Goal: Information Seeking & Learning: Understand process/instructions

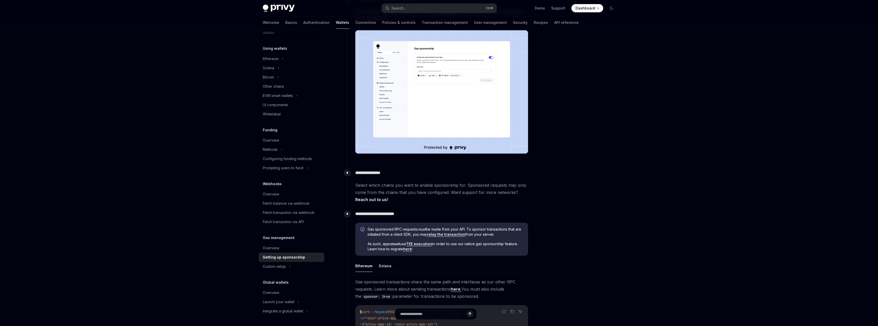
scroll to position [103, 0]
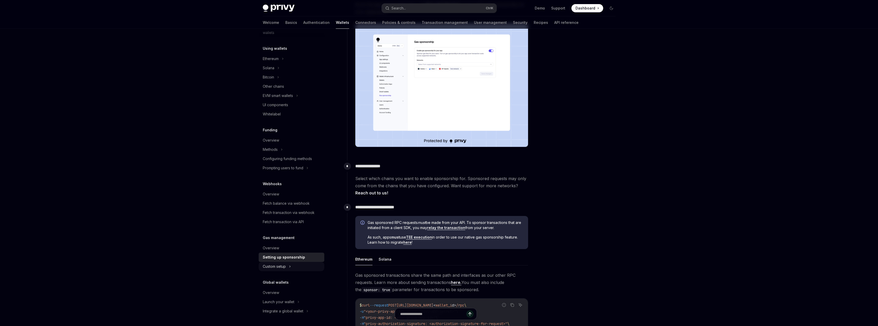
click at [284, 266] on div "Custom setup" at bounding box center [274, 266] width 23 height 6
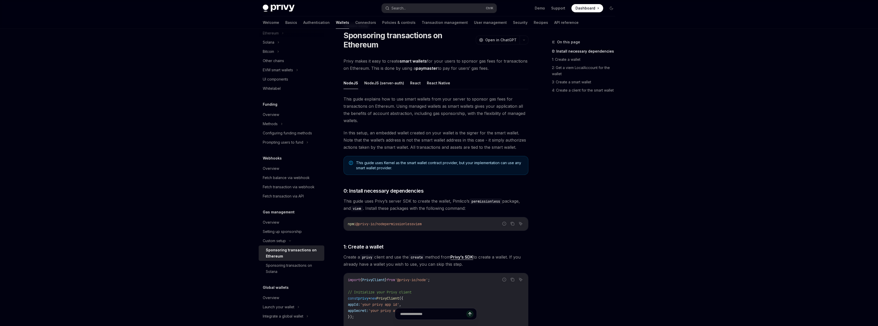
scroll to position [26, 0]
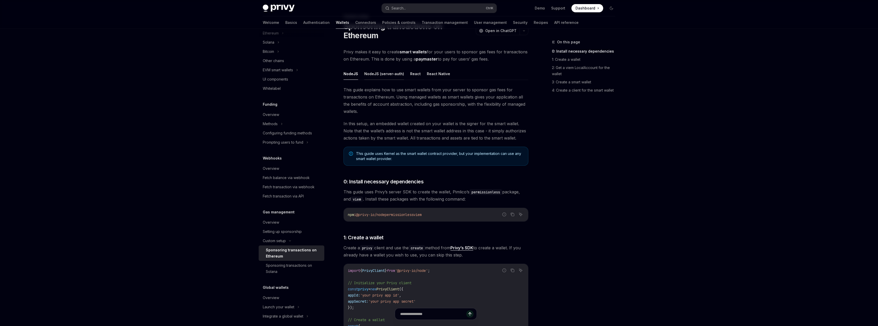
click at [387, 76] on button "NodeJS (server-auth)" at bounding box center [384, 74] width 40 height 12
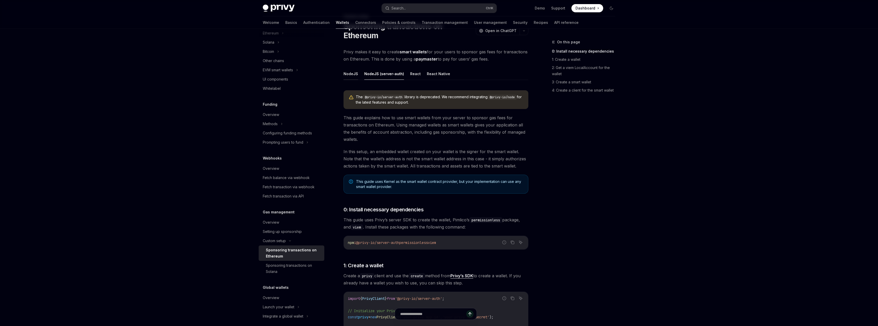
click at [357, 73] on button "NodeJS" at bounding box center [351, 74] width 15 height 12
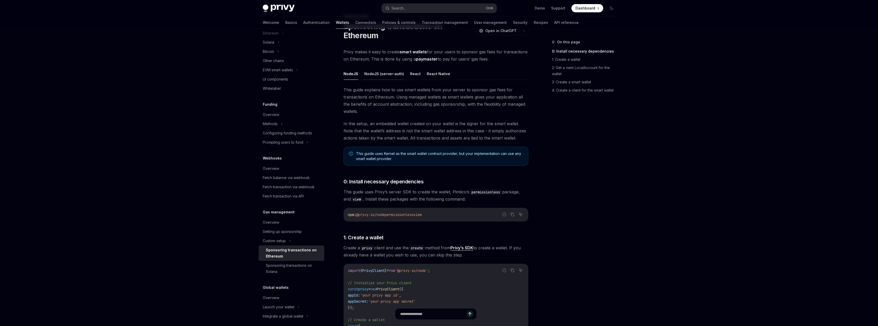
click at [383, 77] on button "NodeJS (server-auth)" at bounding box center [384, 74] width 40 height 12
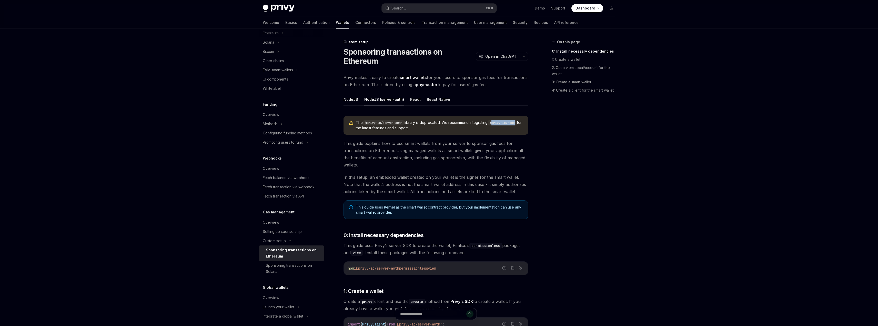
drag, startPoint x: 495, startPoint y: 123, endPoint x: 521, endPoint y: 123, distance: 26.4
click at [517, 123] on code "@privy-io/node" at bounding box center [502, 122] width 29 height 5
click at [487, 128] on span "The @privy-io/server-auth library is deprecated. We recommend integrating @priv…" at bounding box center [439, 125] width 167 height 11
click at [424, 130] on span "The @privy-io/server-auth library is deprecated. We recommend integrating @priv…" at bounding box center [439, 125] width 167 height 11
drag, startPoint x: 370, startPoint y: 147, endPoint x: 406, endPoint y: 149, distance: 35.9
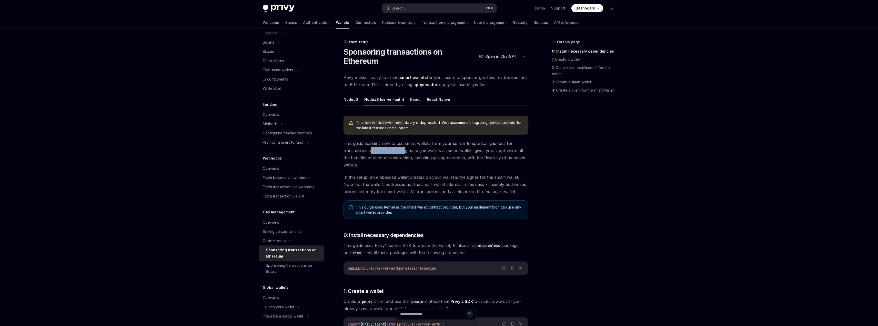
click at [405, 149] on span "This guide explains how to use smart wallets from your server to sponsor gas fe…" at bounding box center [436, 154] width 185 height 29
click at [416, 147] on span "This guide explains how to use smart wallets from your server to sponsor gas fe…" at bounding box center [436, 154] width 185 height 29
drag, startPoint x: 426, startPoint y: 145, endPoint x: 470, endPoint y: 146, distance: 44.1
click at [469, 146] on span "This guide explains how to use smart wallets from your server to sponsor gas fe…" at bounding box center [436, 154] width 185 height 29
click at [470, 146] on span "This guide explains how to use smart wallets from your server to sponsor gas fe…" at bounding box center [436, 154] width 185 height 29
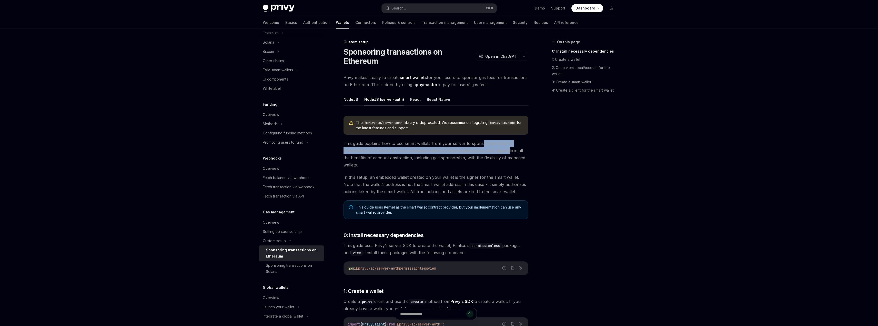
drag, startPoint x: 487, startPoint y: 145, endPoint x: 510, endPoint y: 147, distance: 23.1
click at [510, 147] on span "This guide explains how to use smart wallets from your server to sponsor gas fe…" at bounding box center [436, 154] width 185 height 29
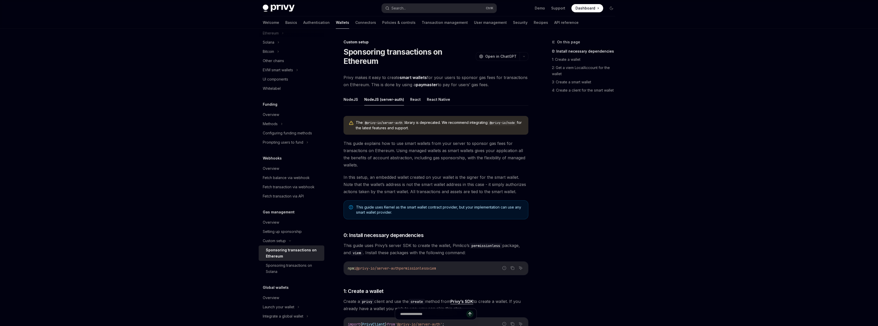
click at [473, 158] on span "This guide explains how to use smart wallets from your server to sponsor gas fe…" at bounding box center [436, 154] width 185 height 29
drag, startPoint x: 399, startPoint y: 152, endPoint x: 428, endPoint y: 154, distance: 29.0
click at [426, 153] on span "This guide explains how to use smart wallets from your server to sponsor gas fe…" at bounding box center [436, 154] width 185 height 29
click at [428, 154] on span "This guide explains how to use smart wallets from your server to sponsor gas fe…" at bounding box center [436, 154] width 185 height 29
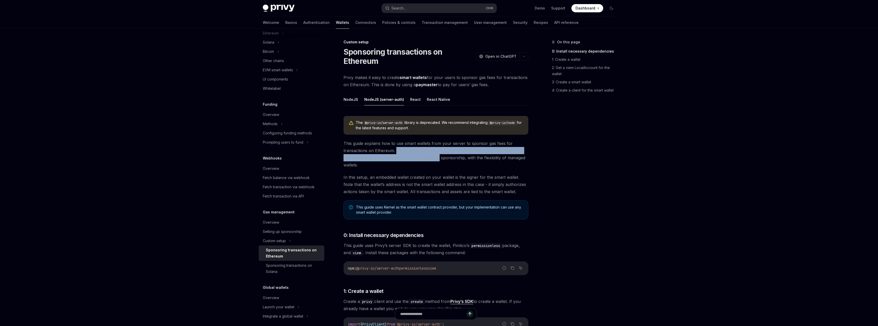
drag, startPoint x: 396, startPoint y: 152, endPoint x: 439, endPoint y: 154, distance: 43.1
click at [439, 154] on span "This guide explains how to use smart wallets from your server to sponsor gas fe…" at bounding box center [436, 154] width 185 height 29
drag, startPoint x: 445, startPoint y: 153, endPoint x: 515, endPoint y: 154, distance: 70.0
click at [515, 154] on span "This guide explains how to use smart wallets from your server to sponsor gas fe…" at bounding box center [436, 154] width 185 height 29
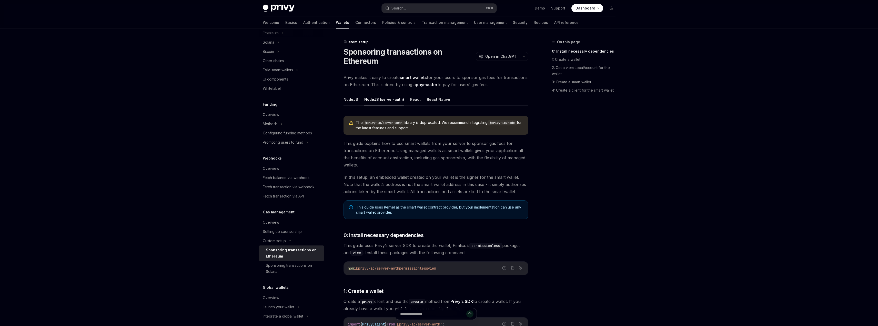
click at [438, 166] on span "This guide explains how to use smart wallets from your server to sponsor gas fe…" at bounding box center [436, 154] width 185 height 29
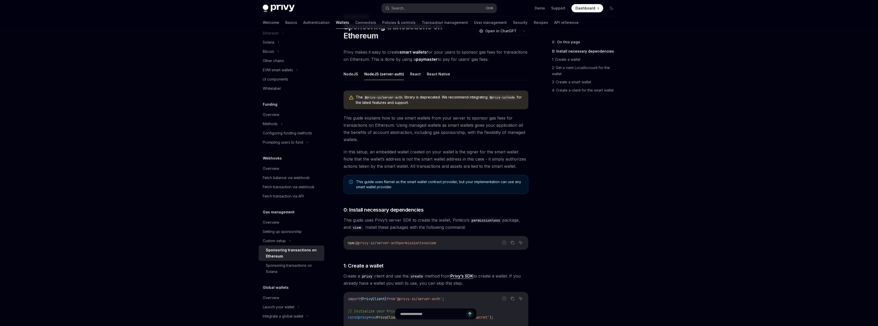
scroll to position [26, 0]
click at [374, 156] on span "In this setup, an embedded wallet created on your wallet is the signer for the …" at bounding box center [436, 159] width 185 height 22
drag, startPoint x: 409, startPoint y: 155, endPoint x: 414, endPoint y: 155, distance: 4.9
click at [414, 155] on span "In this setup, an embedded wallet created on your wallet is the signer for the …" at bounding box center [436, 159] width 185 height 22
click at [423, 156] on span "In this setup, an embedded wallet created on your wallet is the signer for the …" at bounding box center [436, 159] width 185 height 22
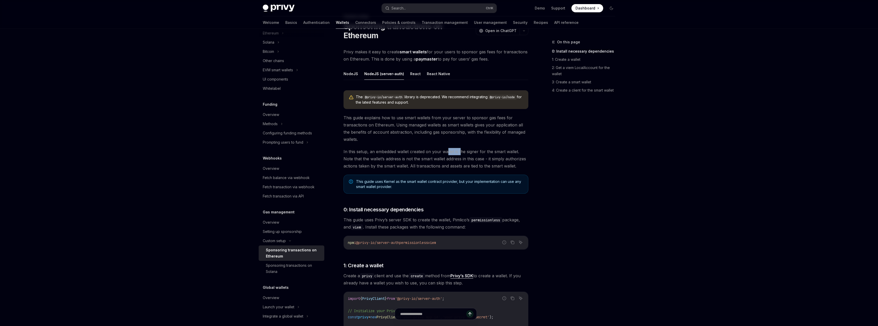
drag, startPoint x: 447, startPoint y: 154, endPoint x: 462, endPoint y: 154, distance: 15.1
click at [462, 154] on span "In this setup, an embedded wallet created on your wallet is the signer for the …" at bounding box center [436, 159] width 185 height 22
click at [466, 155] on span "In this setup, an embedded wallet created on your wallet is the signer for the …" at bounding box center [436, 159] width 185 height 22
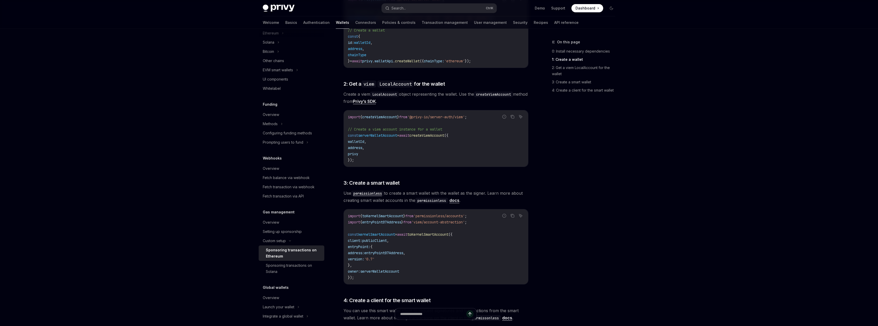
scroll to position [333, 0]
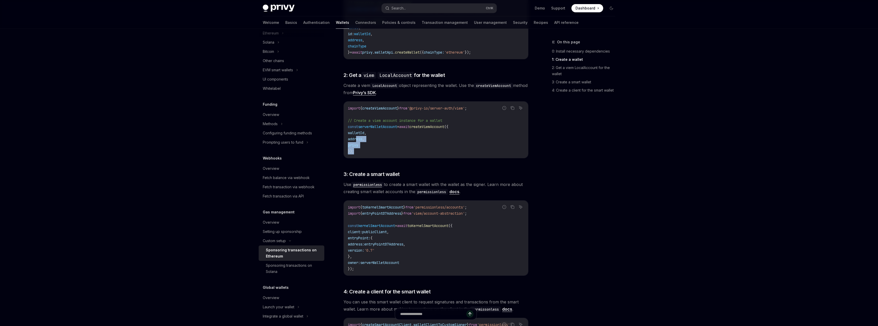
drag, startPoint x: 369, startPoint y: 151, endPoint x: 357, endPoint y: 138, distance: 17.6
click at [357, 138] on code "import { createViemAccount } from '@privy-io/server-auth/viem' ; // Create a vi…" at bounding box center [436, 129] width 176 height 49
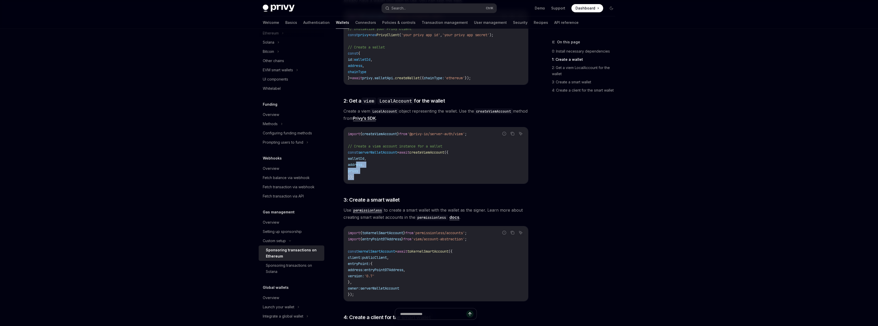
click at [397, 166] on code "import { createViemAccount } from '@privy-io/server-auth/viem' ; // Create a vi…" at bounding box center [436, 155] width 176 height 49
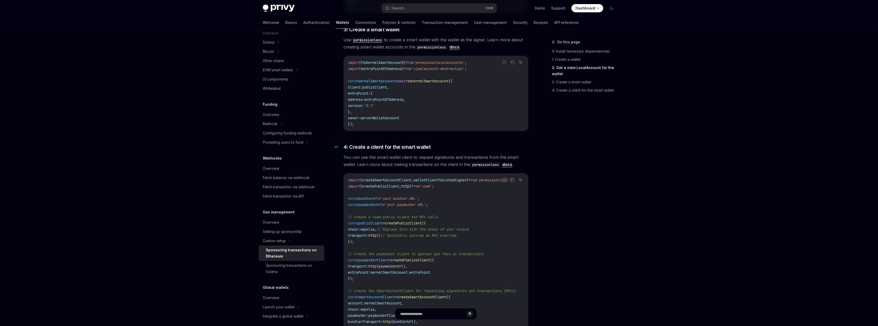
scroll to position [487, 0]
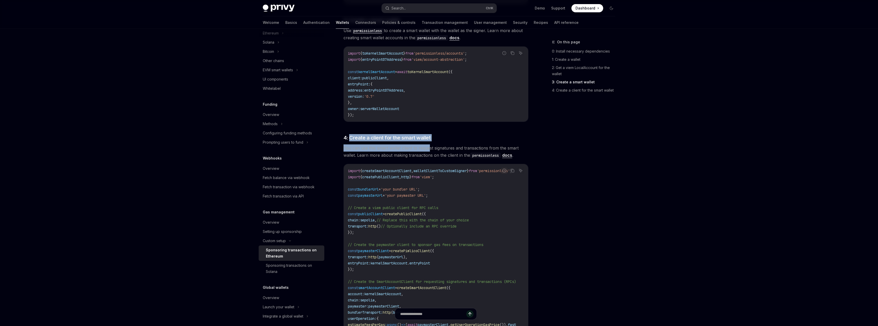
drag, startPoint x: 351, startPoint y: 138, endPoint x: 430, endPoint y: 143, distance: 79.4
click at [436, 151] on span "You can use this smart wallet client to request signatures and transactions fro…" at bounding box center [436, 151] width 185 height 14
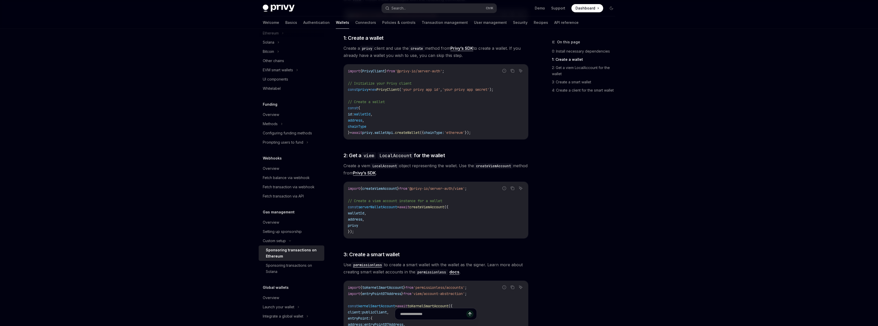
scroll to position [0, 0]
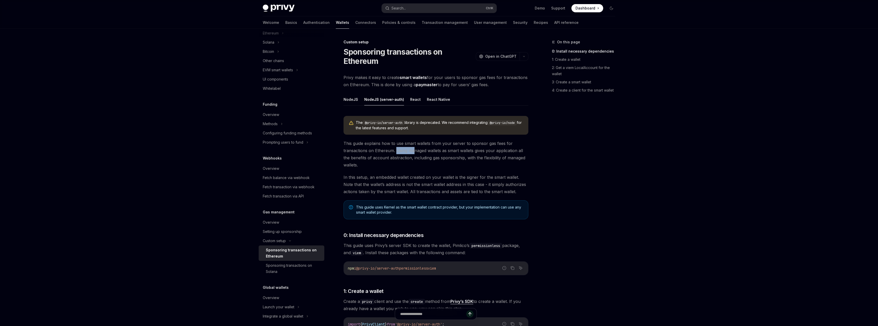
drag, startPoint x: 396, startPoint y: 152, endPoint x: 414, endPoint y: 154, distance: 18.1
click at [414, 154] on span "This guide explains how to use smart wallets from your server to sponsor gas fe…" at bounding box center [436, 154] width 185 height 29
drag, startPoint x: 355, startPoint y: 176, endPoint x: 380, endPoint y: 177, distance: 25.7
click at [380, 177] on span "In this setup, an embedded wallet created on your wallet is the signer for the …" at bounding box center [436, 185] width 185 height 22
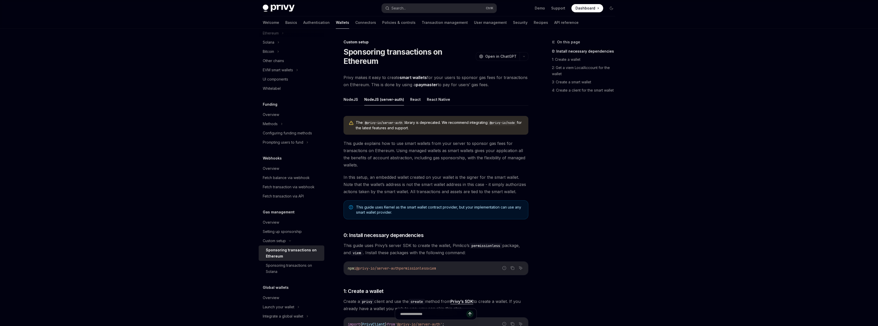
click at [394, 178] on span "In this setup, an embedded wallet created on your wallet is the signer for the …" at bounding box center [436, 185] width 185 height 22
click at [401, 210] on span "This guide uses Kernel as the smart wallet contract provider, but your implemen…" at bounding box center [439, 210] width 167 height 10
click at [354, 99] on button "NodeJS" at bounding box center [351, 99] width 15 height 12
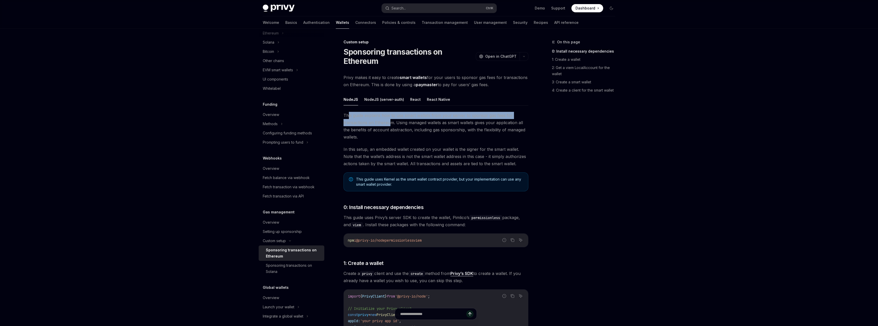
drag, startPoint x: 348, startPoint y: 115, endPoint x: 390, endPoint y: 122, distance: 42.8
click at [390, 122] on span "This guide explains how to use smart wallets from your server to sponsor gas fe…" at bounding box center [436, 126] width 185 height 29
click at [409, 125] on span "This guide explains how to use smart wallets from your server to sponsor gas fe…" at bounding box center [436, 126] width 185 height 29
click at [410, 125] on span "This guide explains how to use smart wallets from your server to sponsor gas fe…" at bounding box center [436, 126] width 185 height 29
drag, startPoint x: 414, startPoint y: 125, endPoint x: 443, endPoint y: 125, distance: 29.5
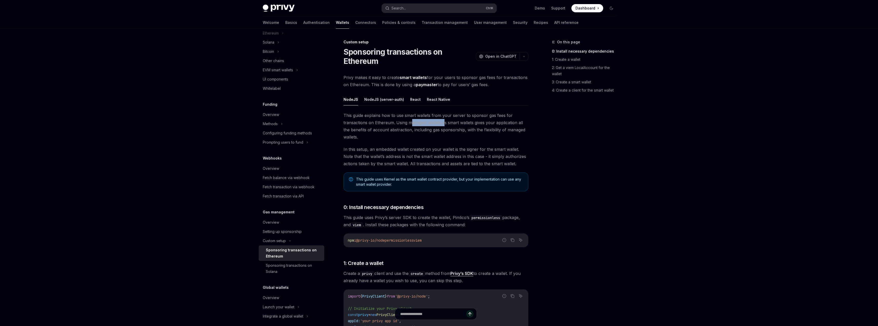
click at [443, 125] on span "This guide explains how to use smart wallets from your server to sponsor gas fe…" at bounding box center [436, 126] width 185 height 29
click at [452, 125] on span "This guide explains how to use smart wallets from your server to sponsor gas fe…" at bounding box center [436, 126] width 185 height 29
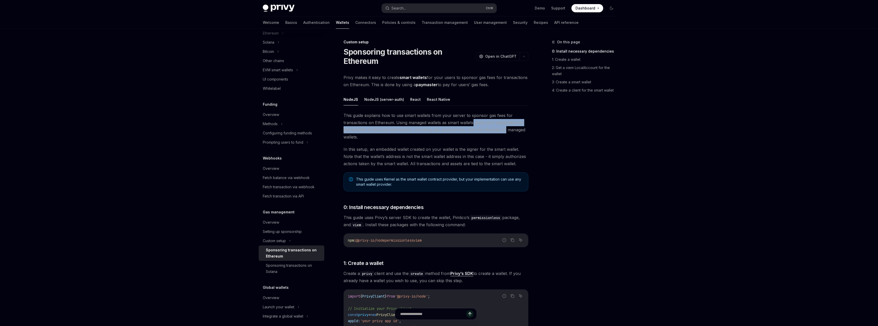
drag, startPoint x: 473, startPoint y: 123, endPoint x: 506, endPoint y: 130, distance: 33.0
click at [506, 130] on span "This guide explains how to use smart wallets from your server to sponsor gas fe…" at bounding box center [436, 126] width 185 height 29
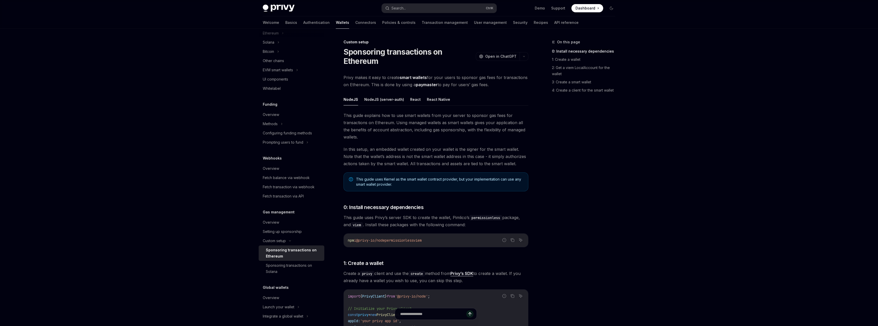
click at [464, 137] on span "This guide explains how to use smart wallets from your server to sponsor gas fe…" at bounding box center [436, 126] width 185 height 29
click at [384, 104] on button "NodeJS (server-auth)" at bounding box center [384, 99] width 40 height 12
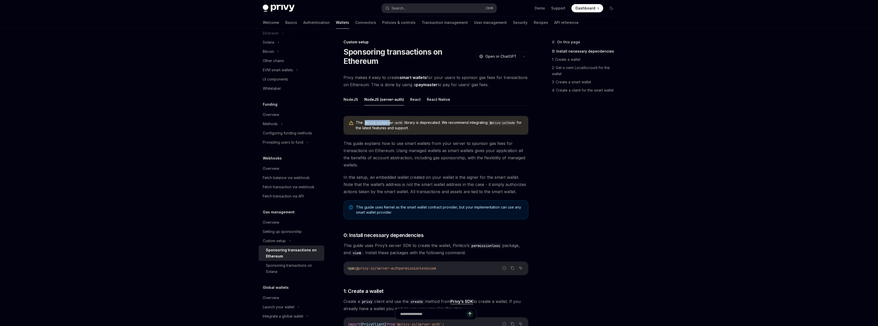
drag, startPoint x: 364, startPoint y: 123, endPoint x: 394, endPoint y: 124, distance: 30.3
click at [392, 124] on code "@privy-io/server-auth" at bounding box center [384, 122] width 42 height 5
click at [410, 127] on span "The @privy-io/server-auth library is deprecated. We recommend integrating @priv…" at bounding box center [439, 125] width 167 height 11
drag, startPoint x: 417, startPoint y: 124, endPoint x: 443, endPoint y: 124, distance: 25.6
click at [442, 124] on span "The @privy-io/server-auth library is deprecated. We recommend integrating @priv…" at bounding box center [439, 125] width 167 height 11
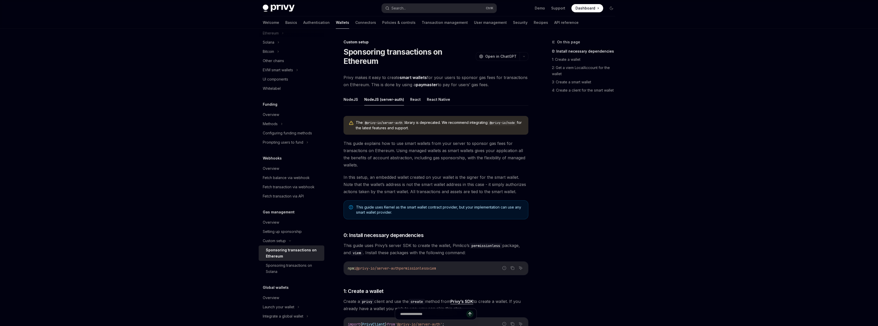
click at [471, 130] on span "The @privy-io/server-auth library is deprecated. We recommend integrating @priv…" at bounding box center [439, 125] width 167 height 11
drag, startPoint x: 495, startPoint y: 124, endPoint x: 514, endPoint y: 127, distance: 18.7
click at [514, 127] on span "The @privy-io/server-auth library is deprecated. We recommend integrating @priv…" at bounding box center [439, 125] width 167 height 11
click at [477, 149] on span "This guide explains how to use smart wallets from your server to sponsor gas fe…" at bounding box center [436, 154] width 185 height 29
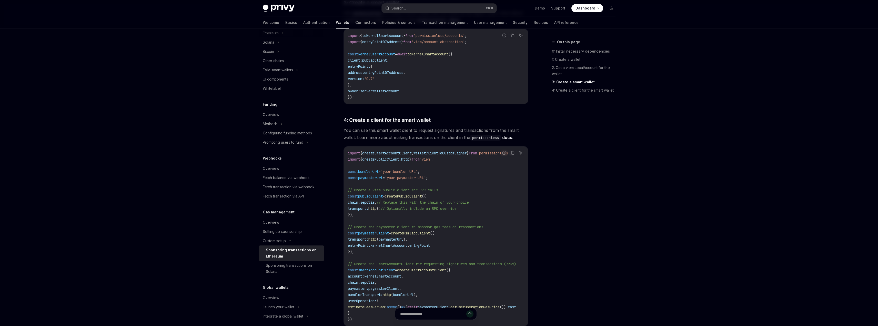
scroll to position [521, 0]
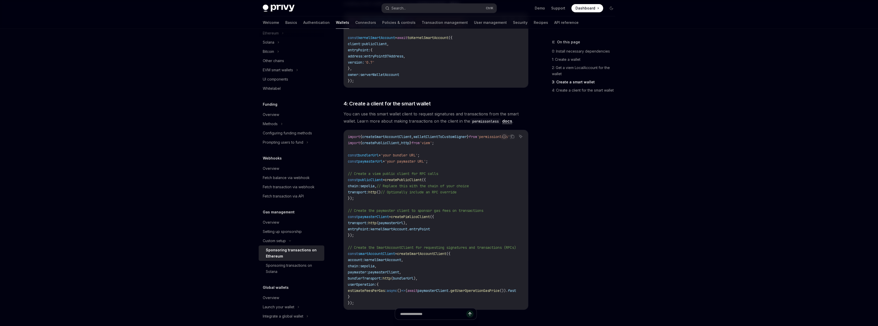
type textarea "*"
click at [518, 228] on code "import { createSmartAccountClient , walletClientToCustomSigner } from 'permissi…" at bounding box center [438, 220] width 180 height 172
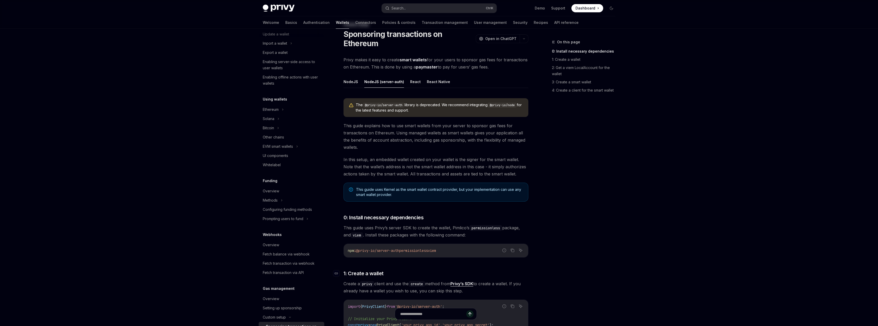
scroll to position [26, 0]
